Goal: Transaction & Acquisition: Purchase product/service

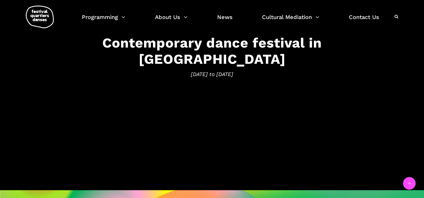
scroll to position [84, 0]
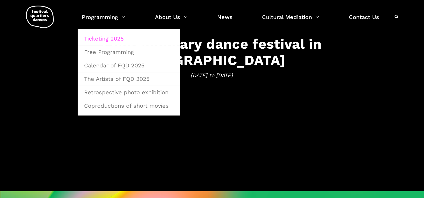
click at [108, 37] on link "Ticketing 2025" at bounding box center [129, 38] width 96 height 13
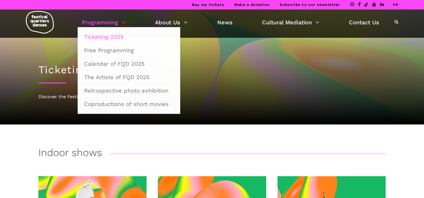
click at [123, 24] on link "Programming" at bounding box center [103, 23] width 43 height 10
click at [118, 51] on link "Free Programming" at bounding box center [129, 50] width 96 height 13
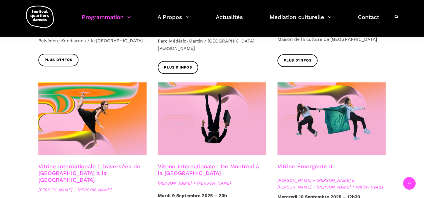
scroll to position [476, 0]
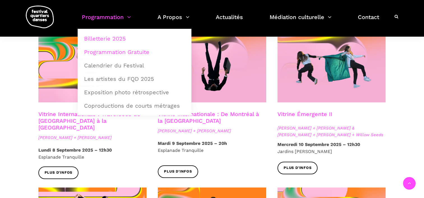
click at [106, 39] on link "Billetterie 2025" at bounding box center [135, 38] width 108 height 13
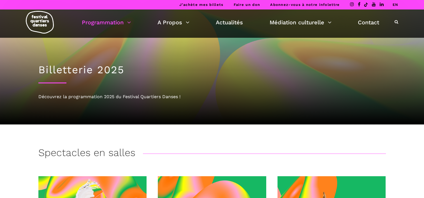
click at [394, 4] on link "EN" at bounding box center [395, 5] width 6 height 4
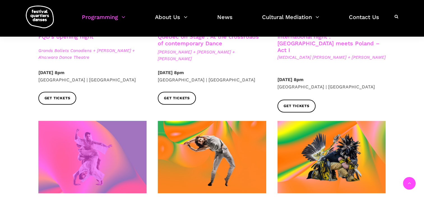
scroll to position [308, 0]
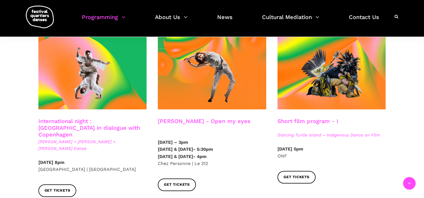
click at [95, 118] on link "International night : [GEOGRAPHIC_DATA] in dialogue with Copenhagen" at bounding box center [89, 128] width 102 height 20
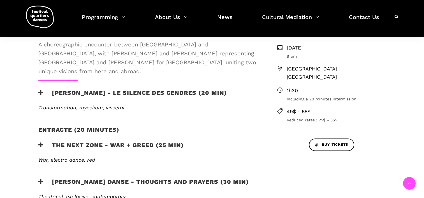
scroll to position [196, 0]
